Goal: Find specific page/section: Find specific page/section

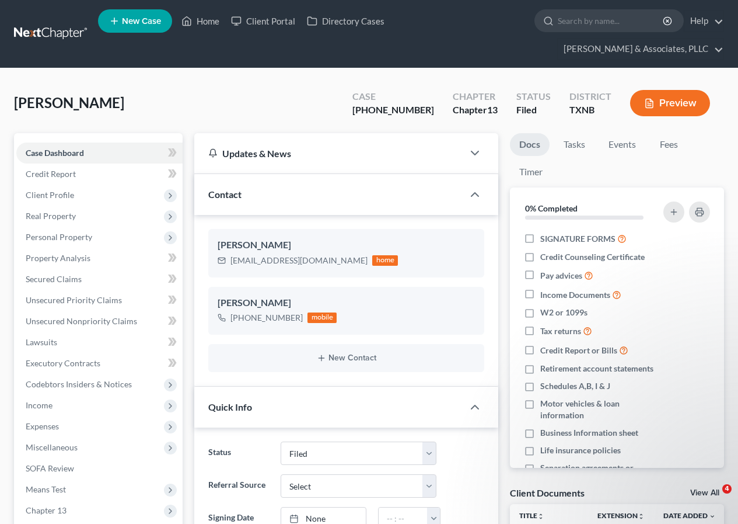
select select "2"
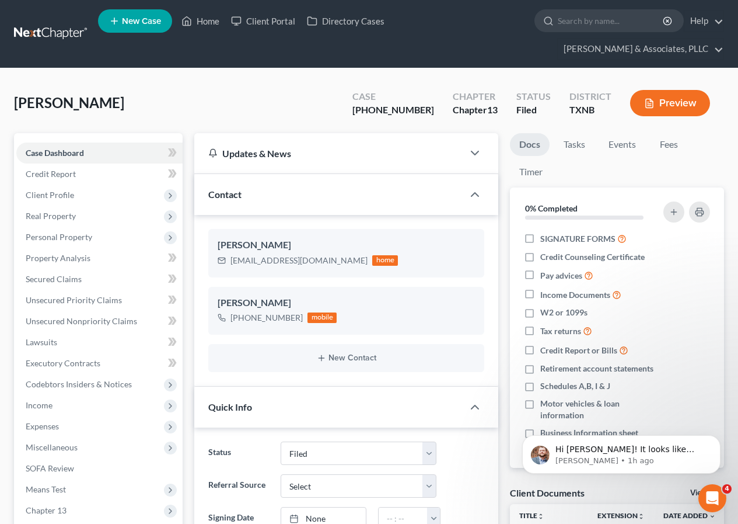
scroll to position [266, 0]
click at [205, 19] on link "Home" at bounding box center [201, 21] width 50 height 21
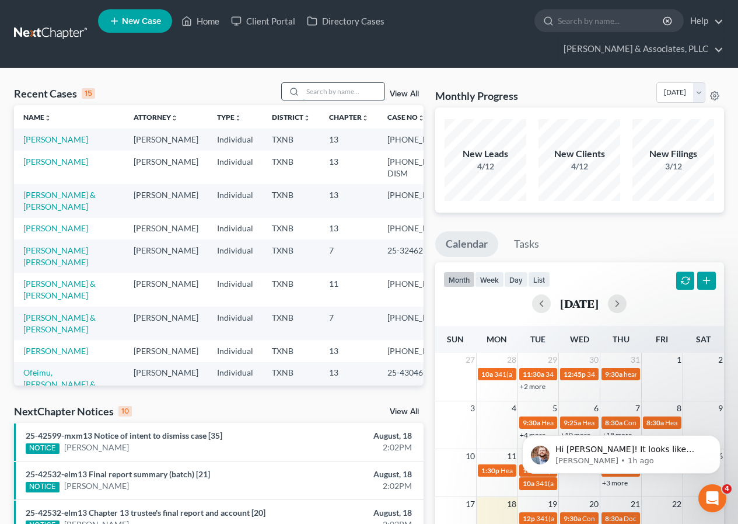
click at [322, 93] on input "search" at bounding box center [344, 91] width 82 height 17
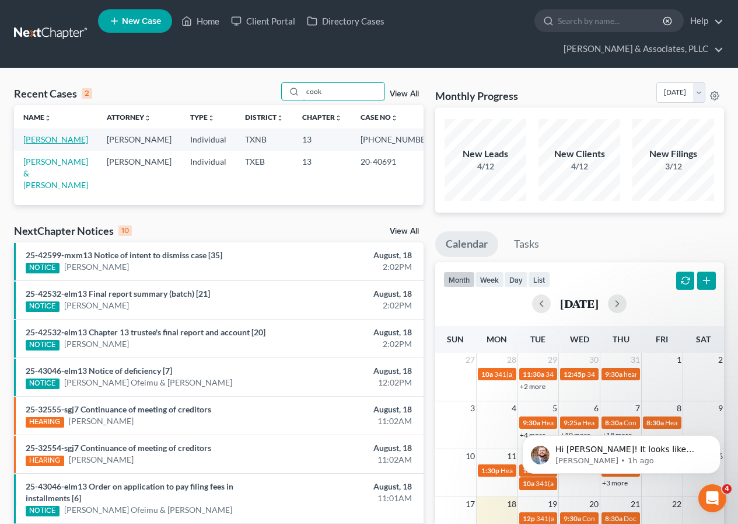
type input "cook"
click at [40, 137] on link "[PERSON_NAME]" at bounding box center [55, 139] width 65 height 10
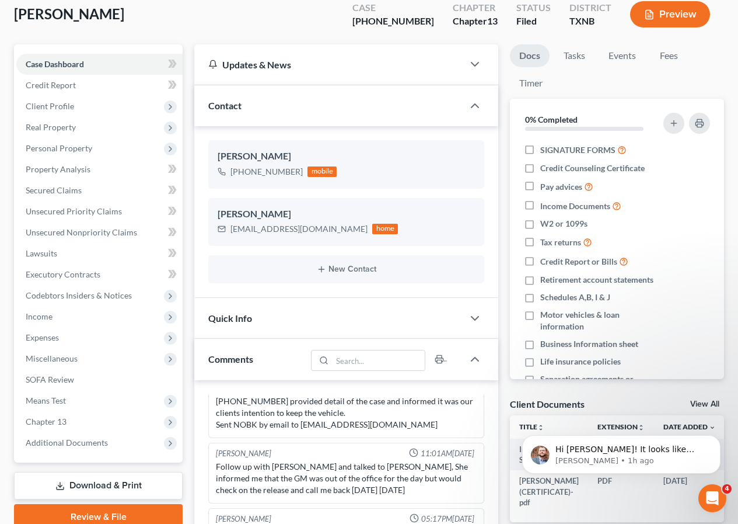
scroll to position [234, 0]
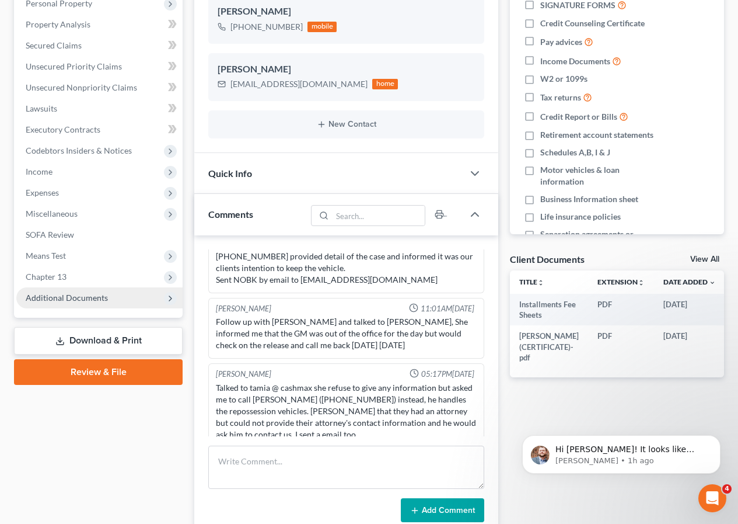
click at [72, 301] on span "Additional Documents" at bounding box center [67, 297] width 82 height 10
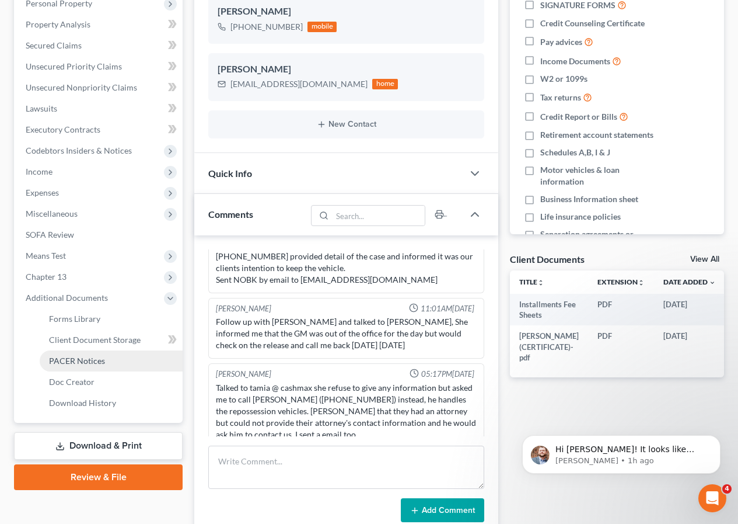
click at [90, 356] on span "PACER Notices" at bounding box center [77, 361] width 56 height 10
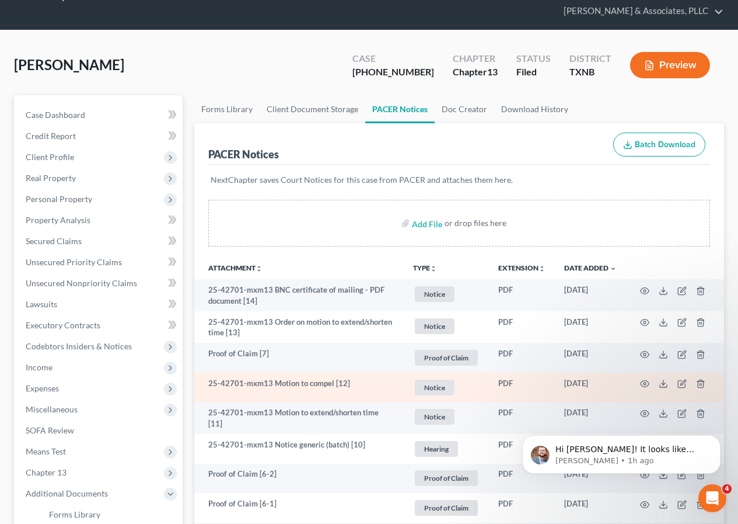
scroll to position [58, 0]
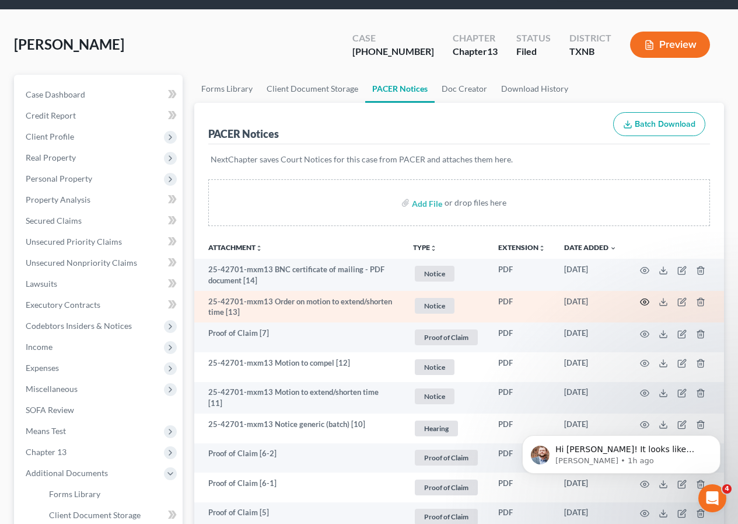
click at [645, 301] on icon "button" at bounding box center [644, 301] width 9 height 9
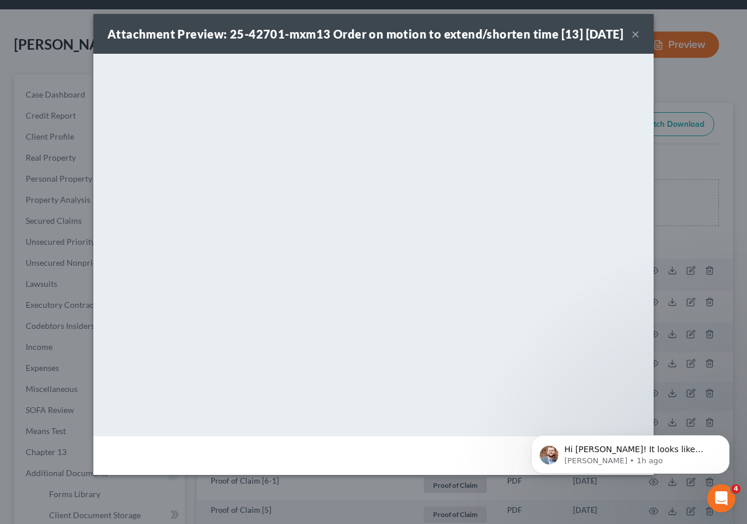
click at [636, 41] on button "×" at bounding box center [636, 34] width 8 height 14
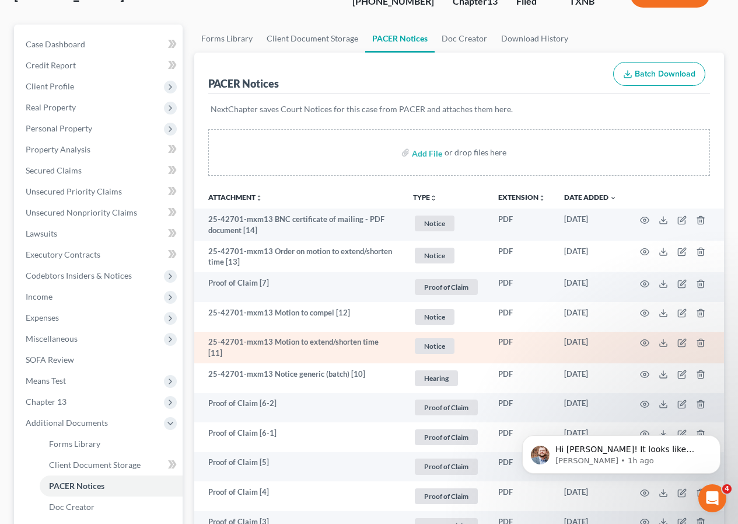
scroll to position [175, 0]
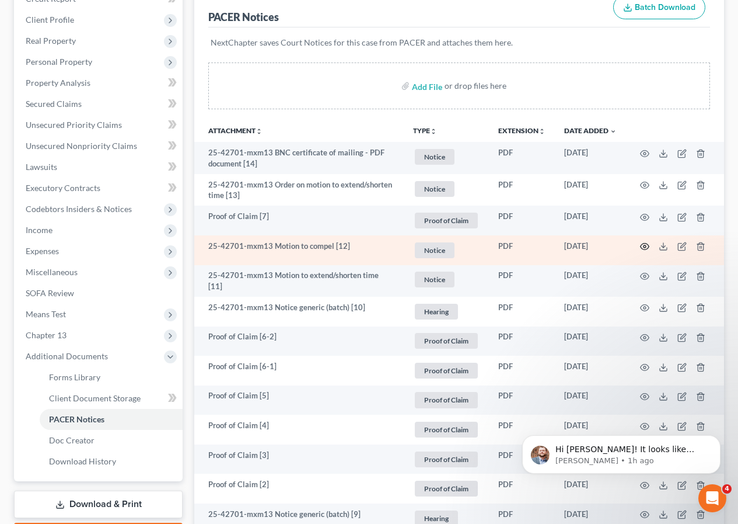
click at [644, 245] on icon "button" at bounding box center [644, 246] width 9 height 9
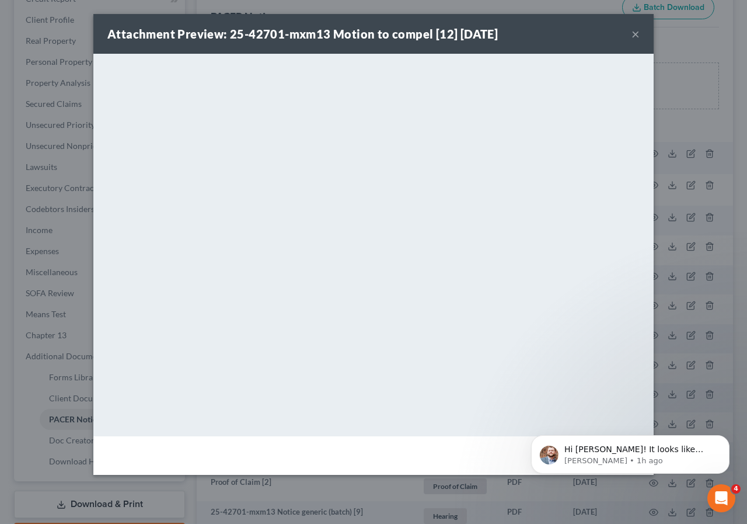
click at [637, 32] on button "×" at bounding box center [636, 34] width 8 height 14
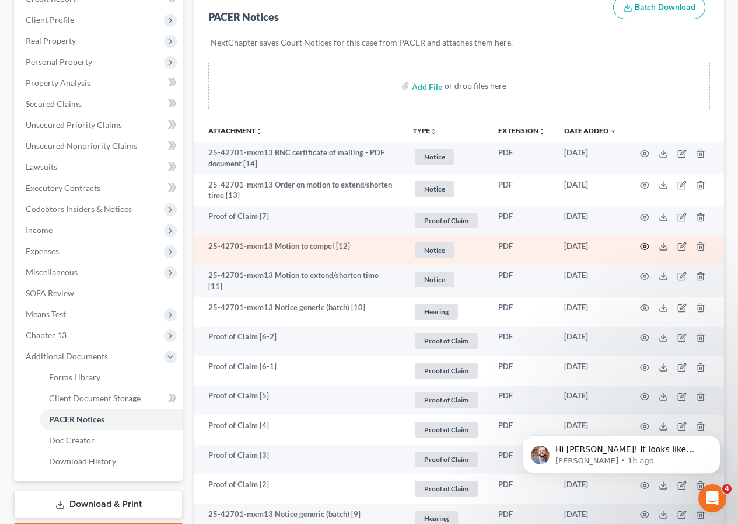
click at [646, 243] on icon "button" at bounding box center [645, 246] width 9 height 6
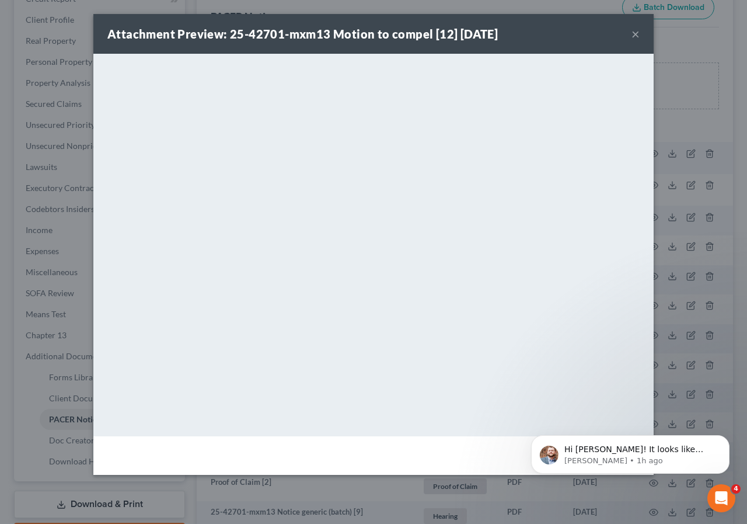
click at [637, 30] on button "×" at bounding box center [636, 34] width 8 height 14
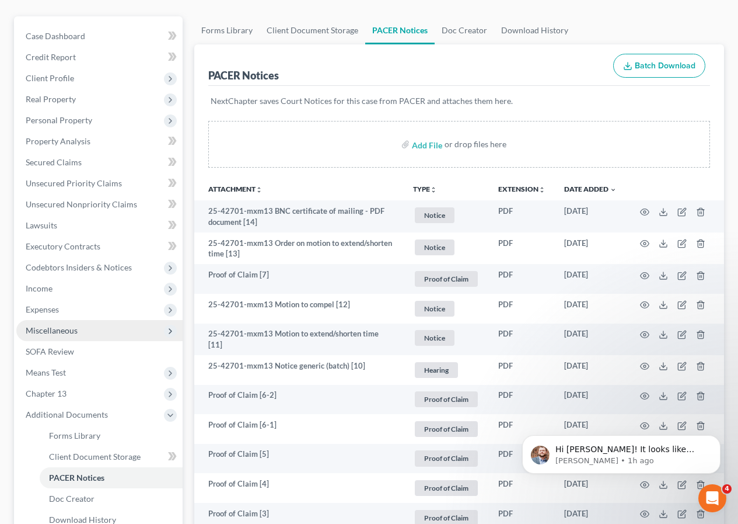
scroll to position [0, 0]
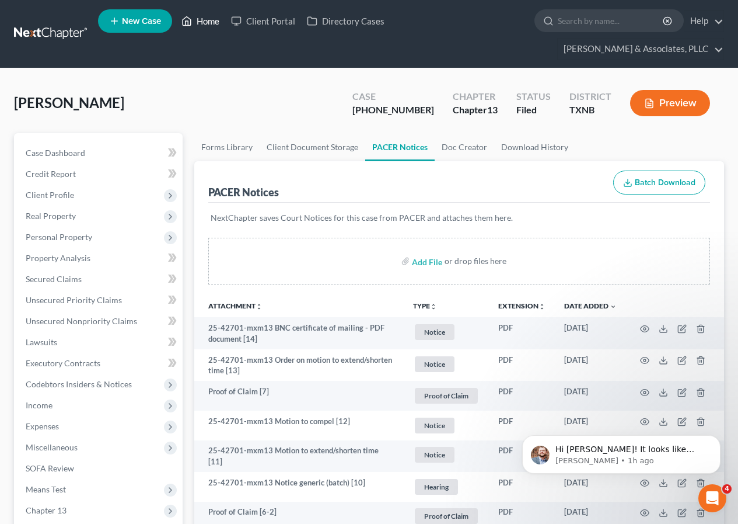
click at [204, 20] on link "Home" at bounding box center [201, 21] width 50 height 21
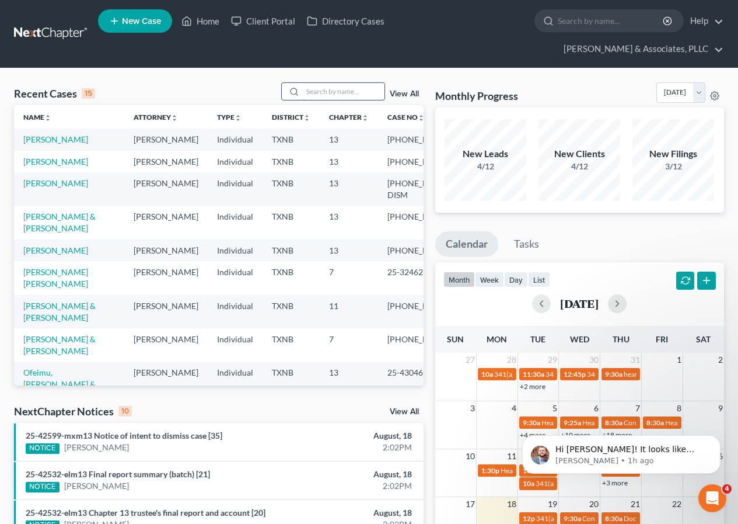
click at [337, 94] on input "search" at bounding box center [344, 91] width 82 height 17
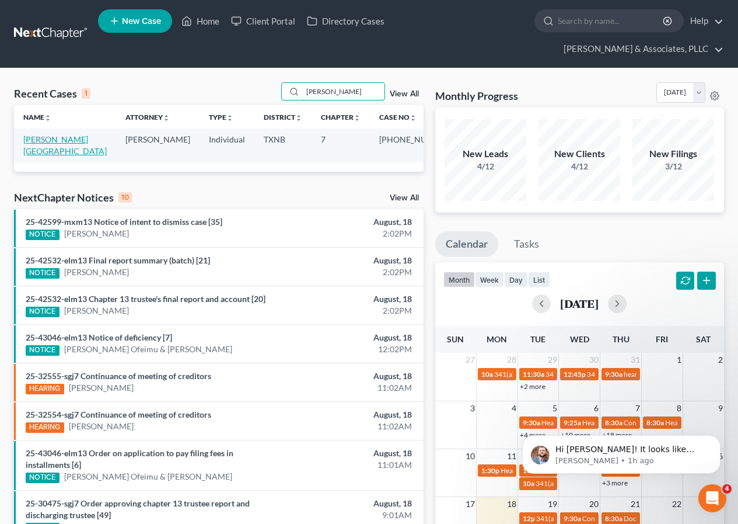
type input "[PERSON_NAME]"
click at [58, 137] on link "[PERSON_NAME][GEOGRAPHIC_DATA]" at bounding box center [64, 145] width 83 height 22
select select "2"
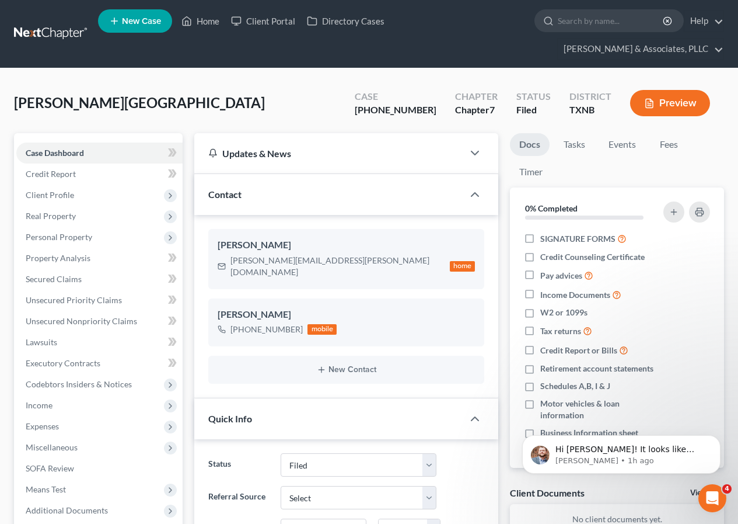
scroll to position [114, 0]
click at [206, 15] on link "Home" at bounding box center [201, 21] width 50 height 21
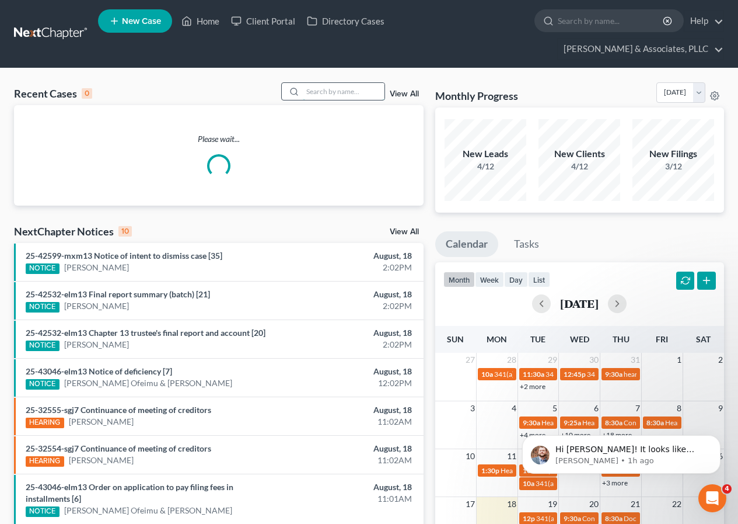
click at [333, 94] on input "search" at bounding box center [344, 91] width 82 height 17
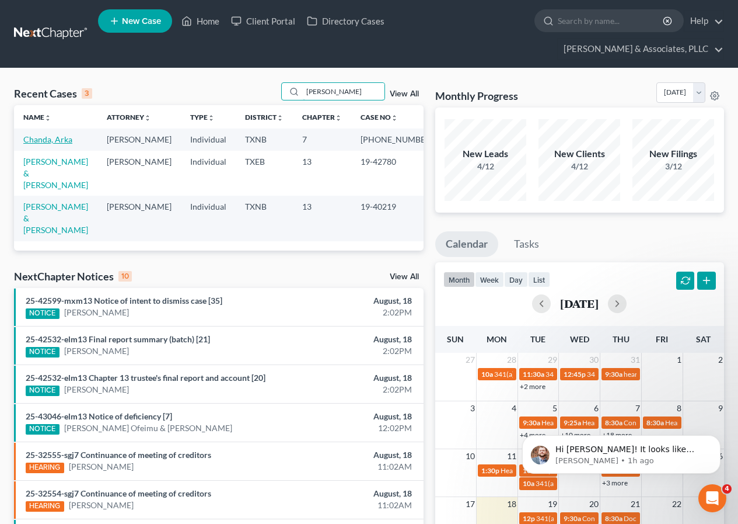
type input "[PERSON_NAME]"
click at [40, 138] on link "Chanda, Arka" at bounding box center [47, 139] width 49 height 10
select select "2"
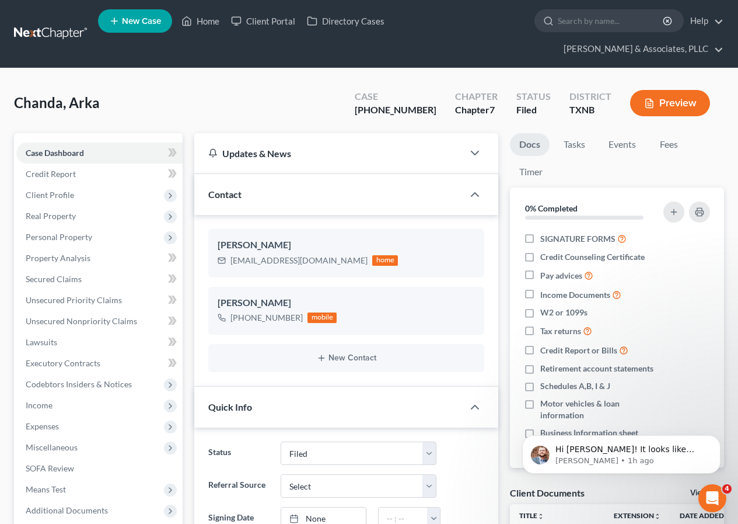
scroll to position [477, 0]
click at [664, 150] on link "Fees" at bounding box center [668, 144] width 37 height 23
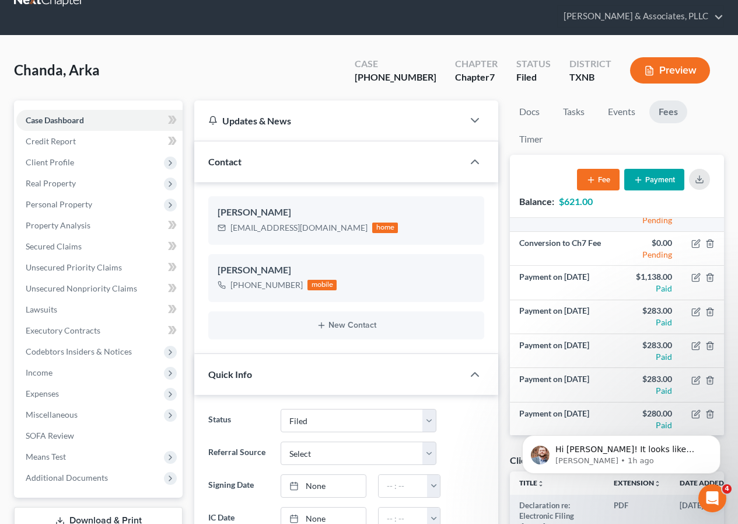
scroll to position [58, 0]
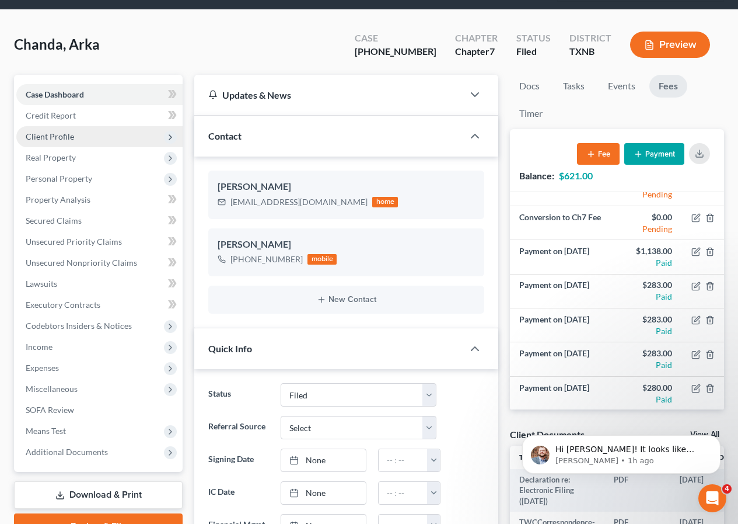
click at [48, 137] on span "Client Profile" at bounding box center [50, 136] width 48 height 10
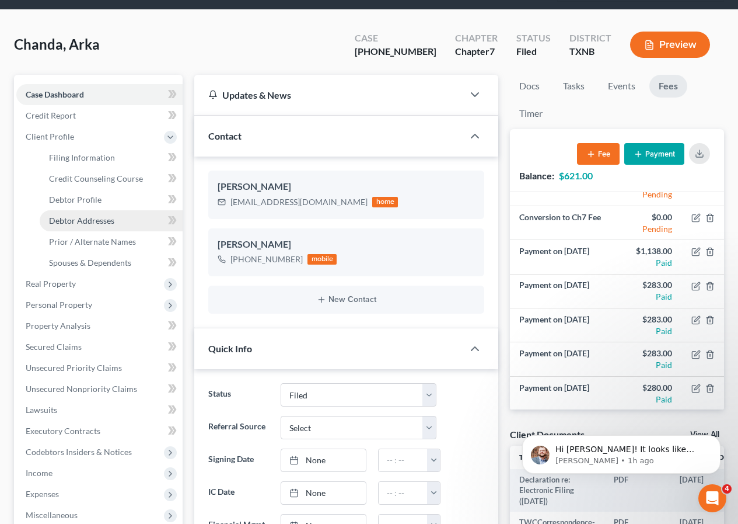
click at [96, 214] on link "Debtor Addresses" at bounding box center [111, 220] width 143 height 21
